Goal: Transaction & Acquisition: Purchase product/service

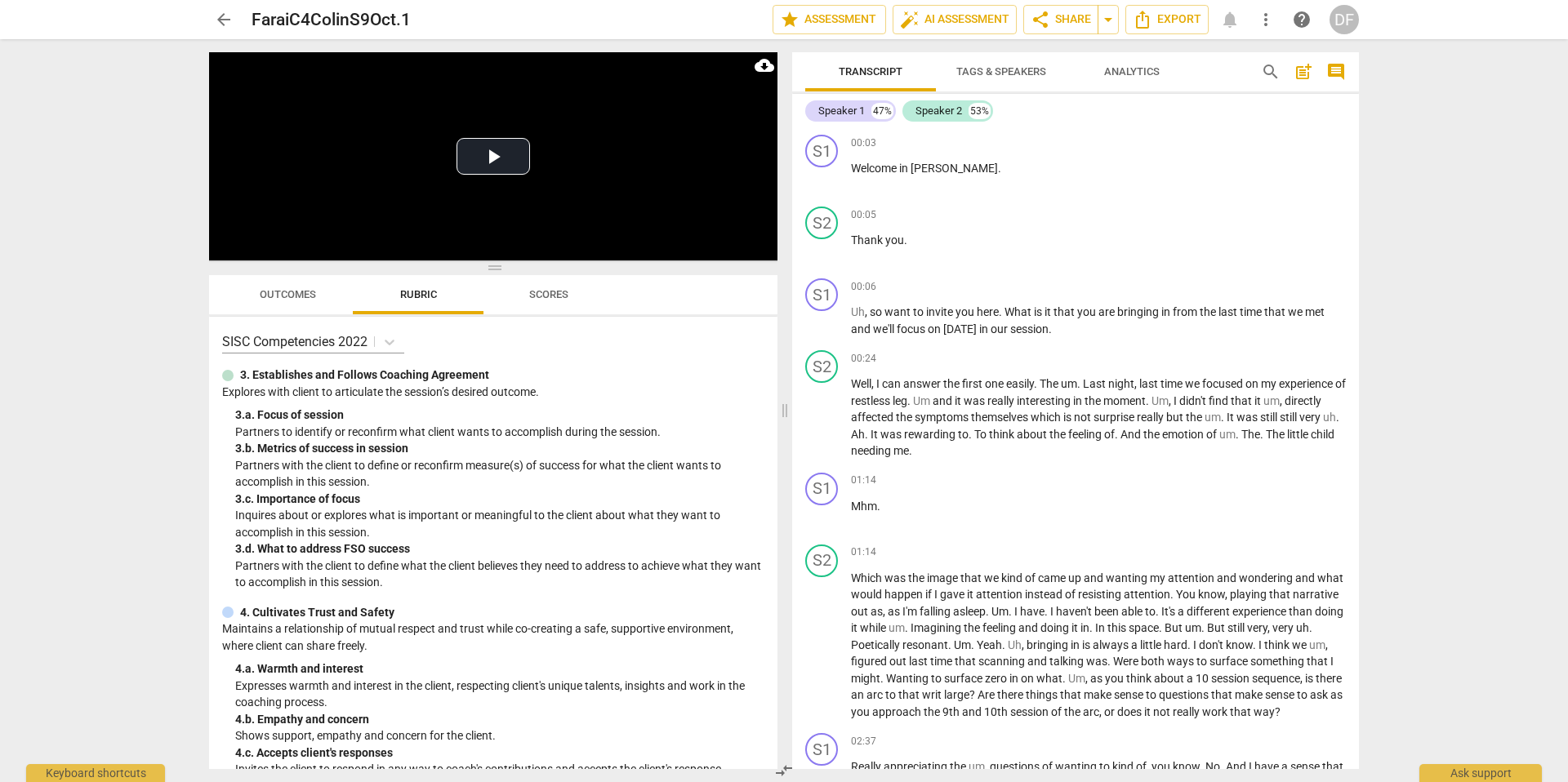
click at [222, 20] on span "arrow_back" at bounding box center [223, 19] width 19 height 19
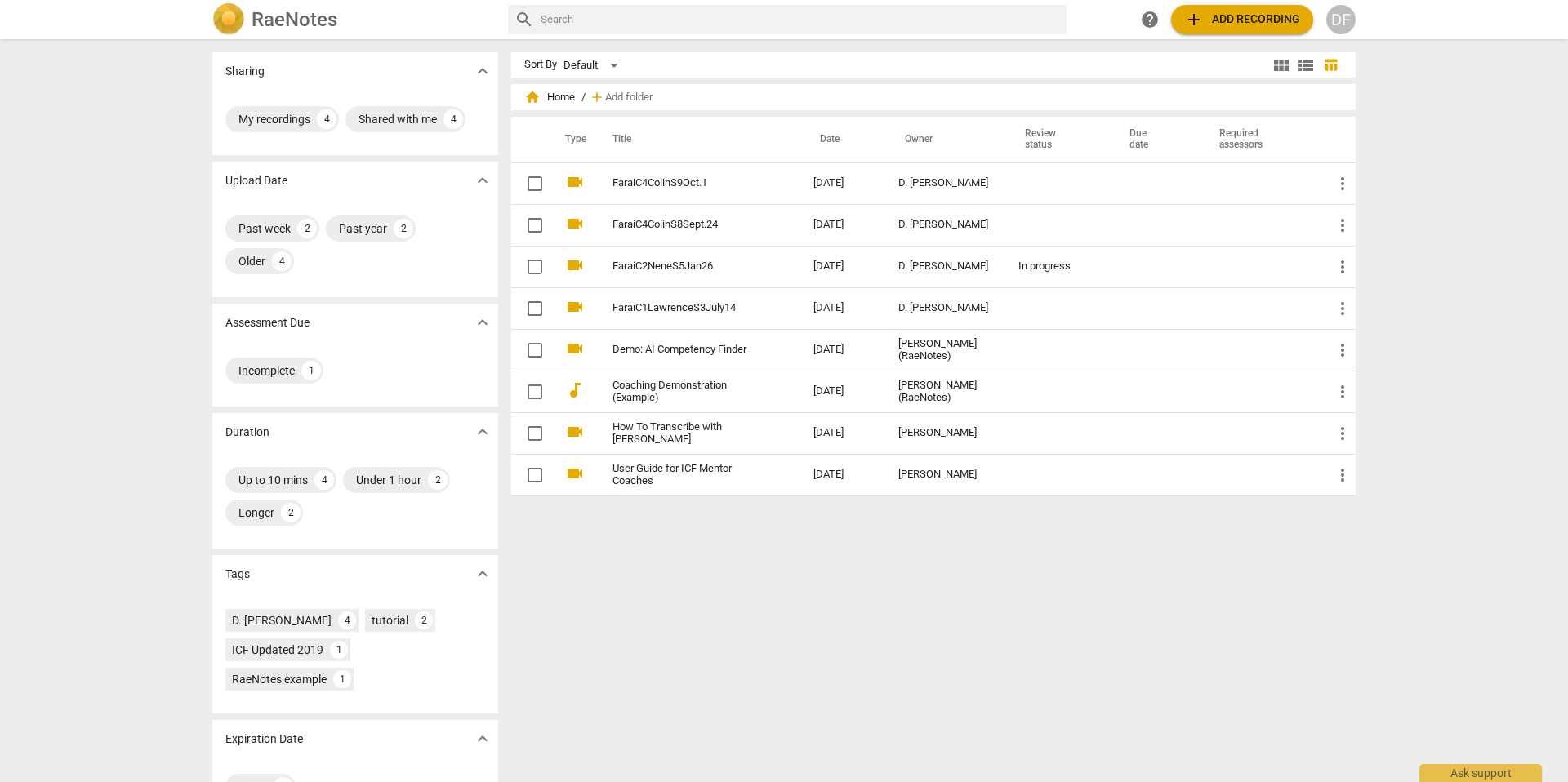
click at [1221, 19] on span "add Add recording" at bounding box center [1242, 19] width 116 height 19
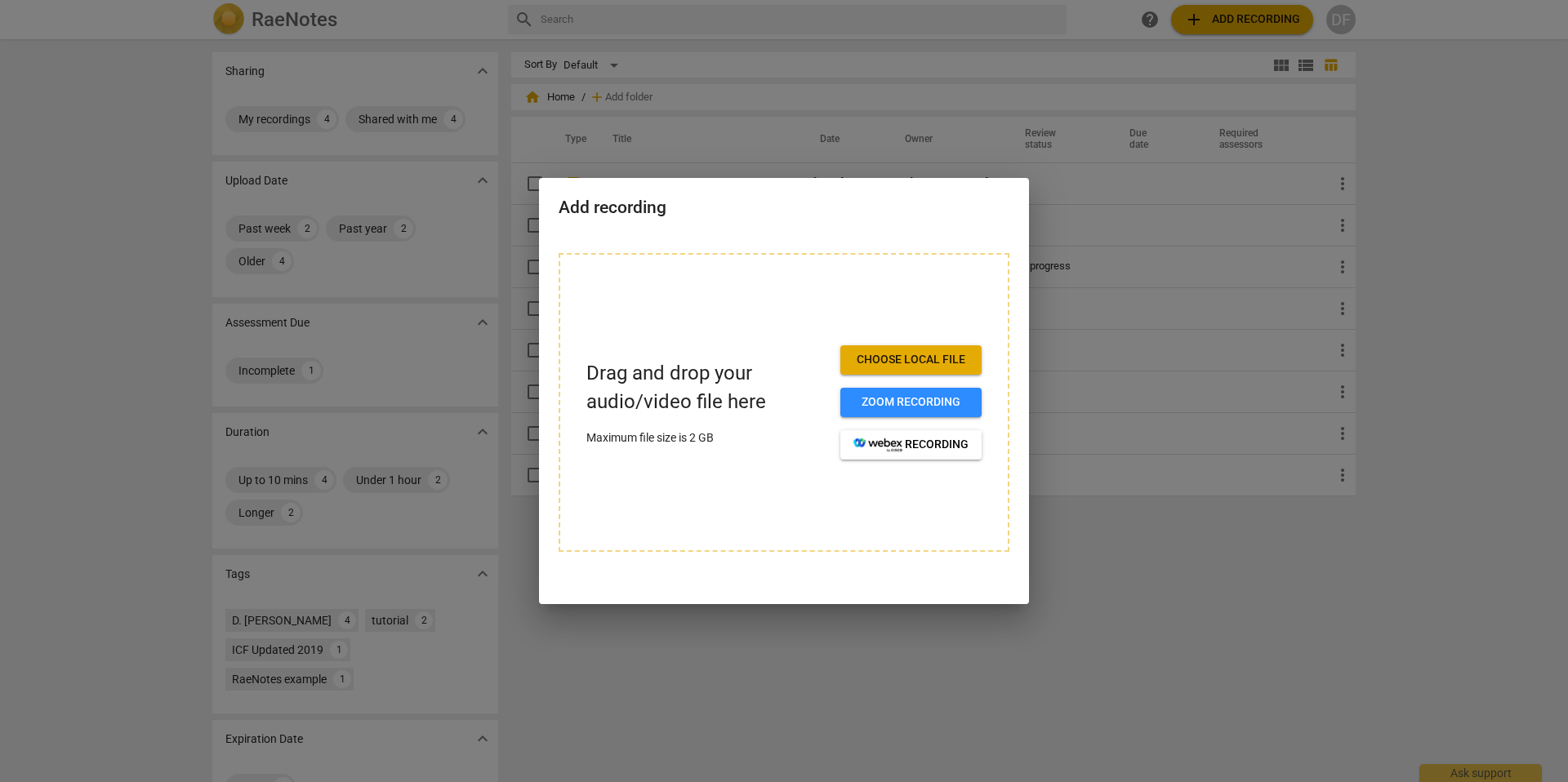
click at [910, 360] on span "Choose local file" at bounding box center [910, 359] width 115 height 16
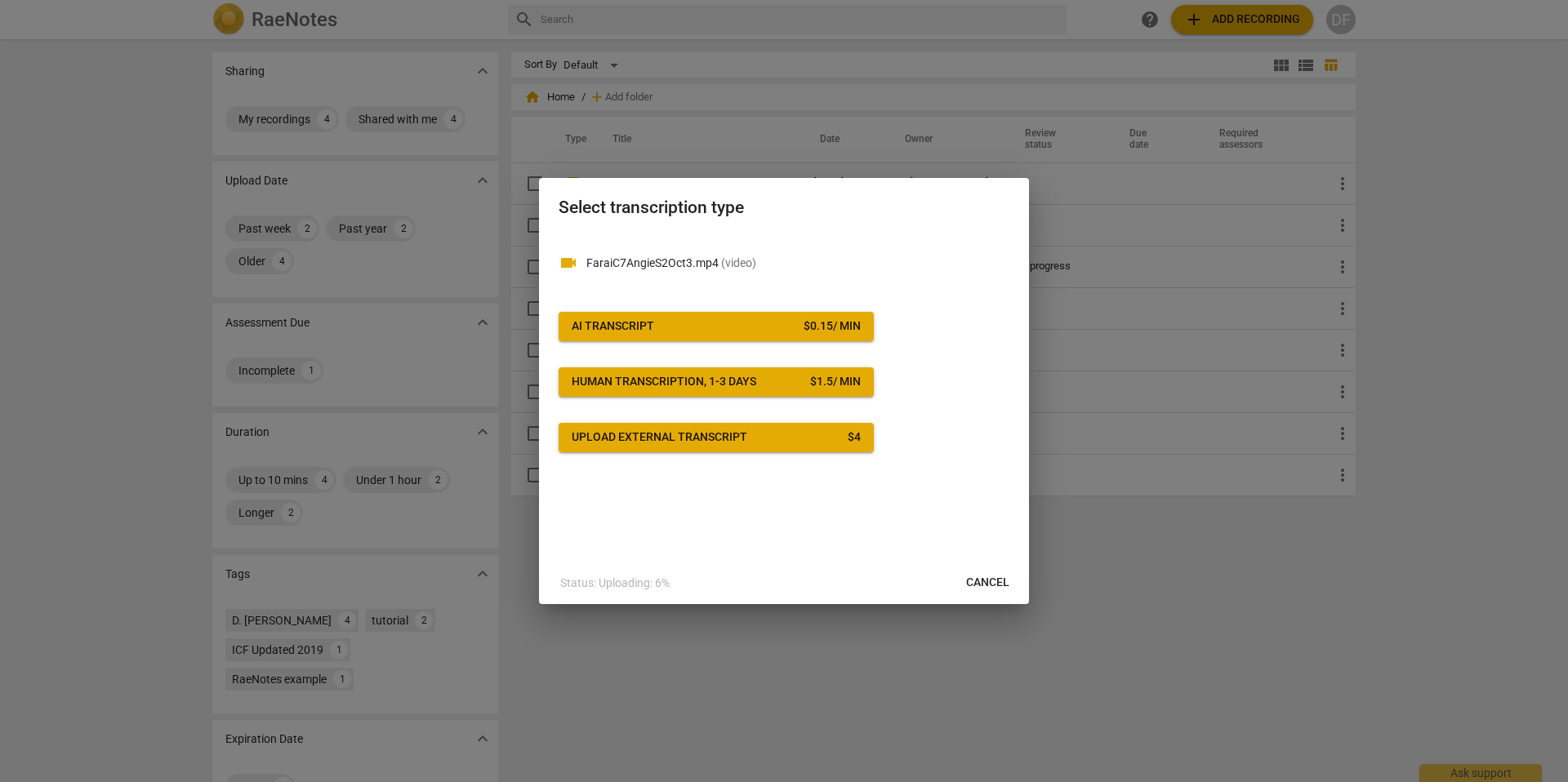
click at [831, 320] on div "$ 0.15 / min" at bounding box center [833, 326] width 57 height 16
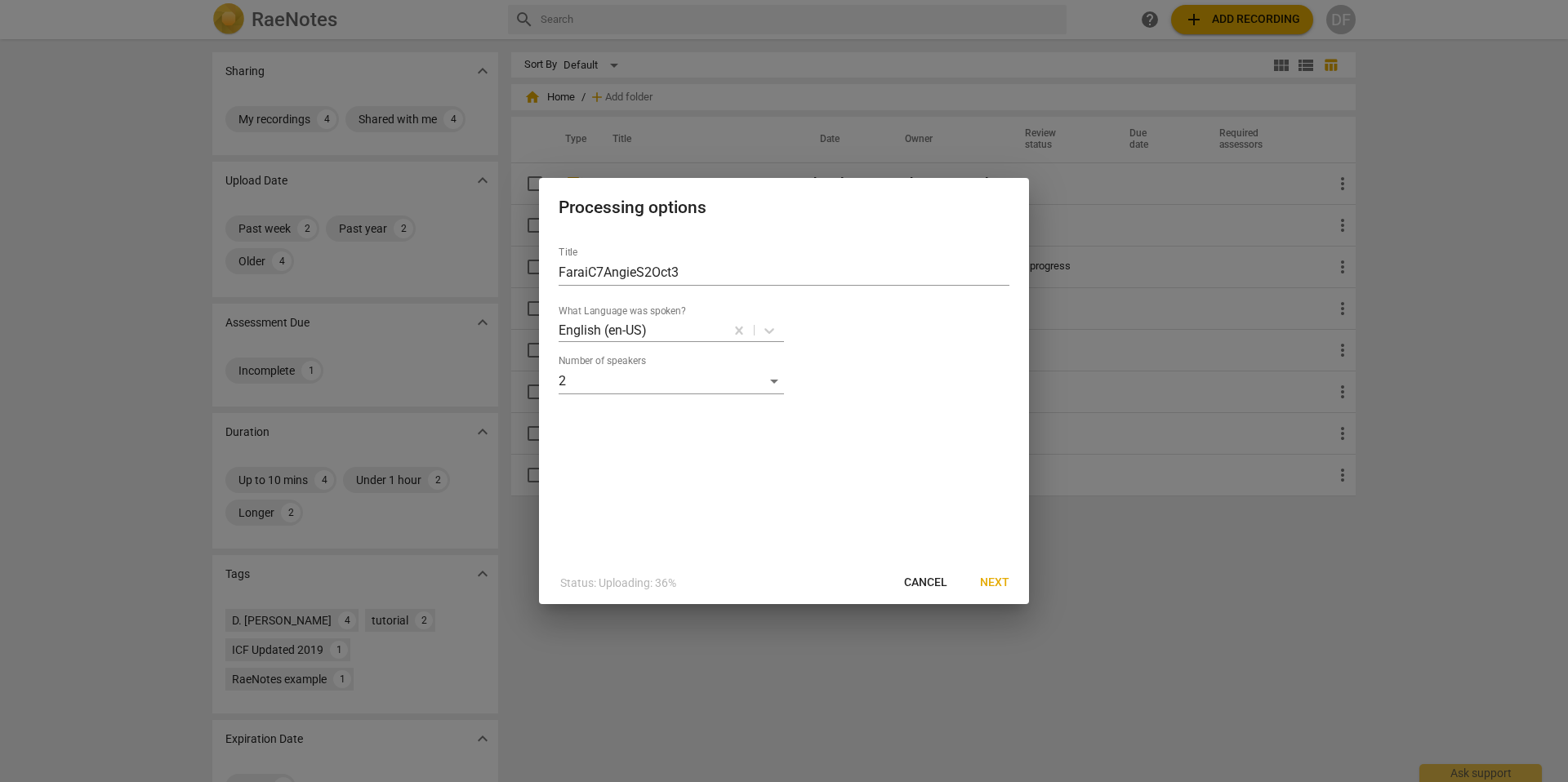
click at [997, 585] on span "Next" at bounding box center [994, 582] width 30 height 16
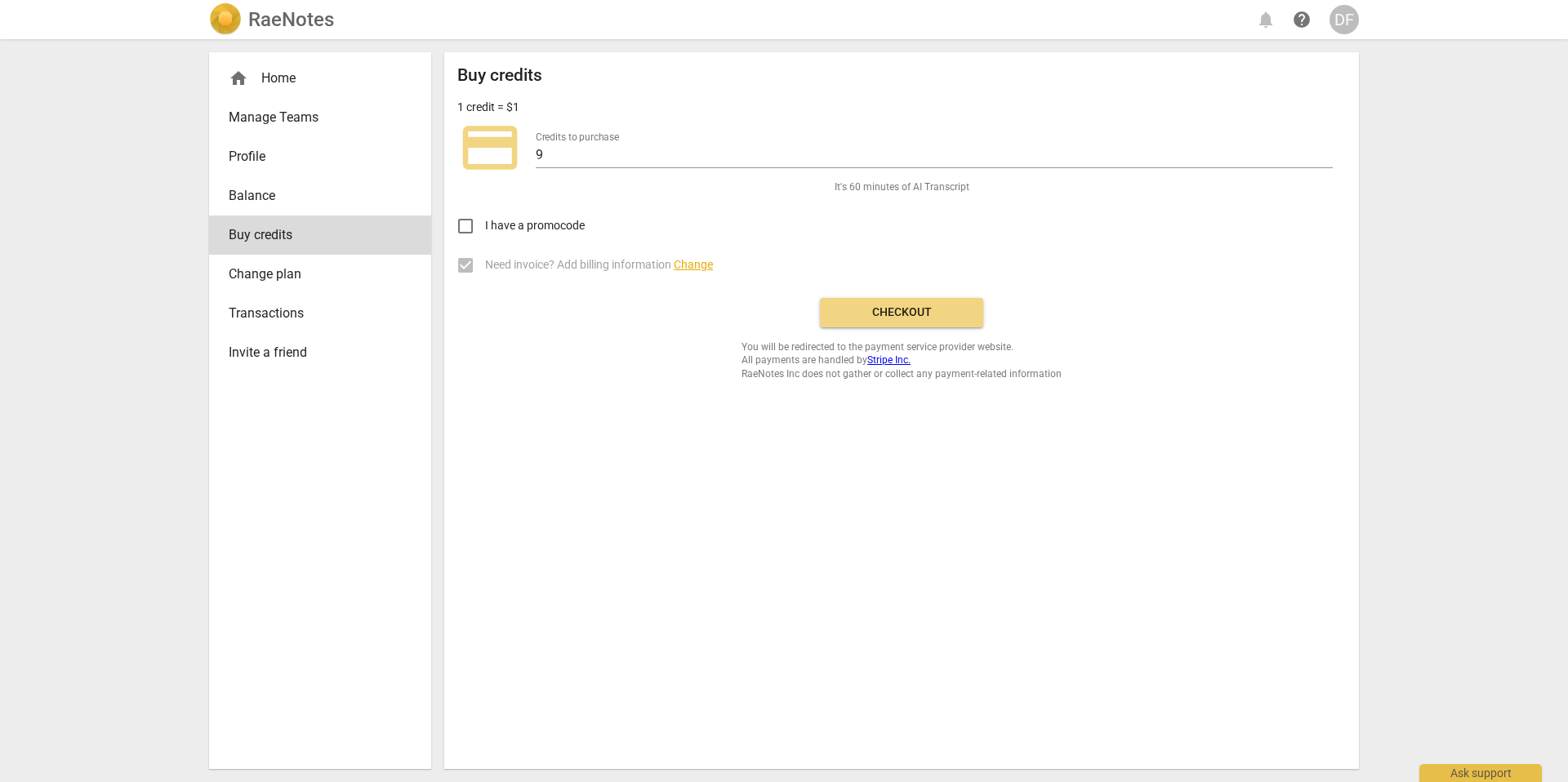
click at [893, 316] on span "Checkout" at bounding box center [901, 312] width 137 height 16
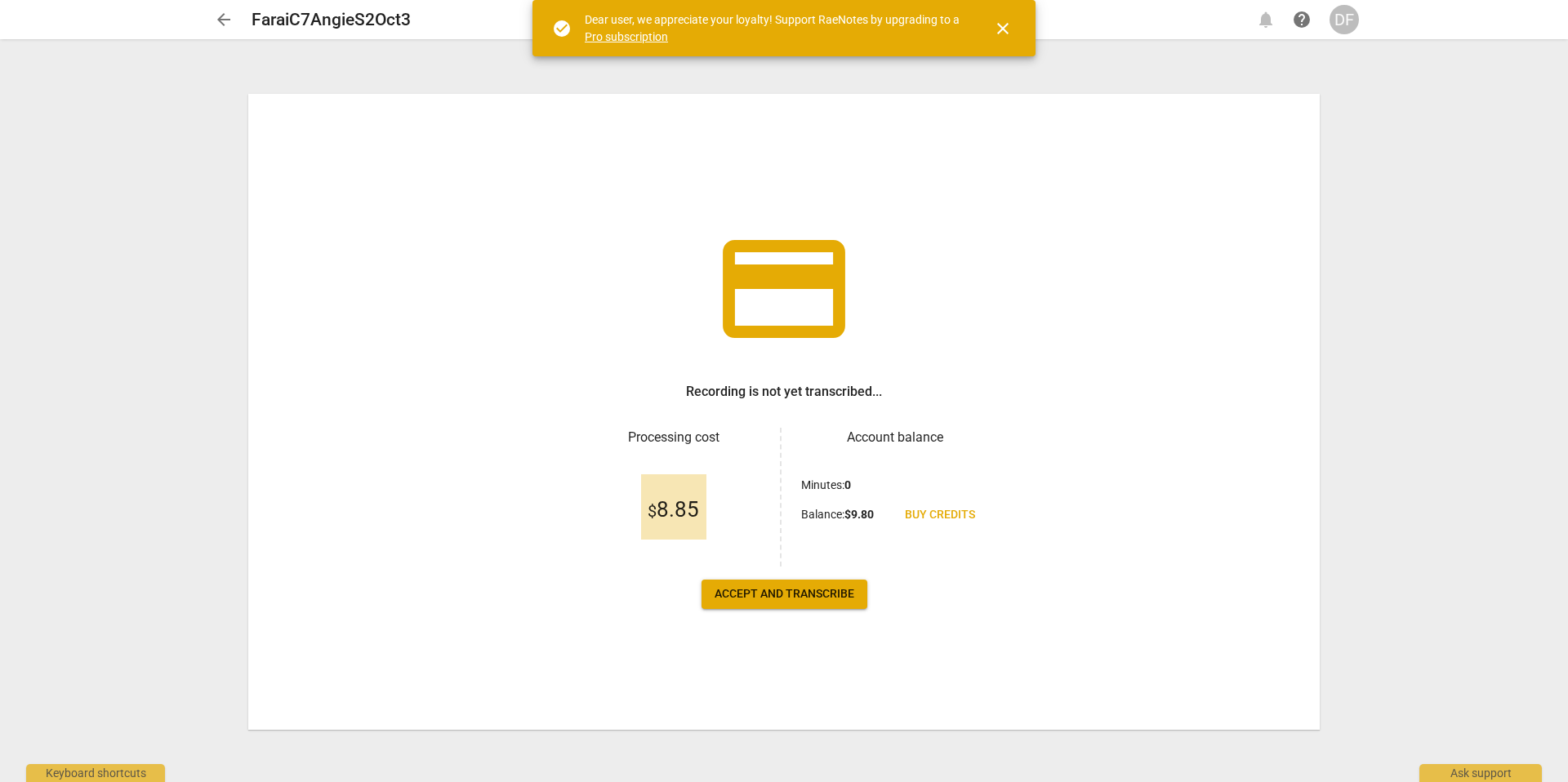
click at [831, 589] on span "Accept and transcribe" at bounding box center [784, 594] width 139 height 16
